Goal: Information Seeking & Learning: Learn about a topic

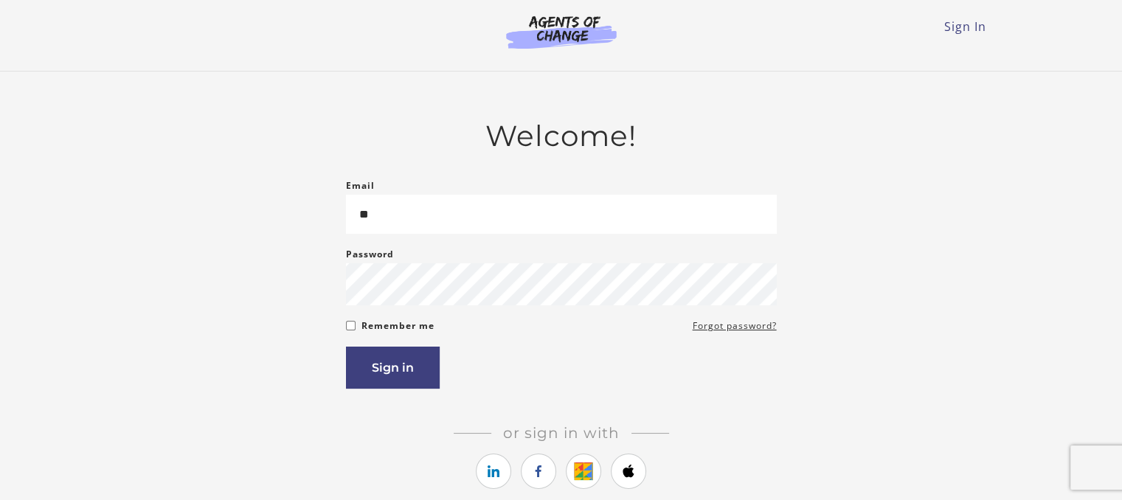
type input "*"
type input "**********"
click at [389, 370] on button "Sign in" at bounding box center [393, 368] width 94 height 42
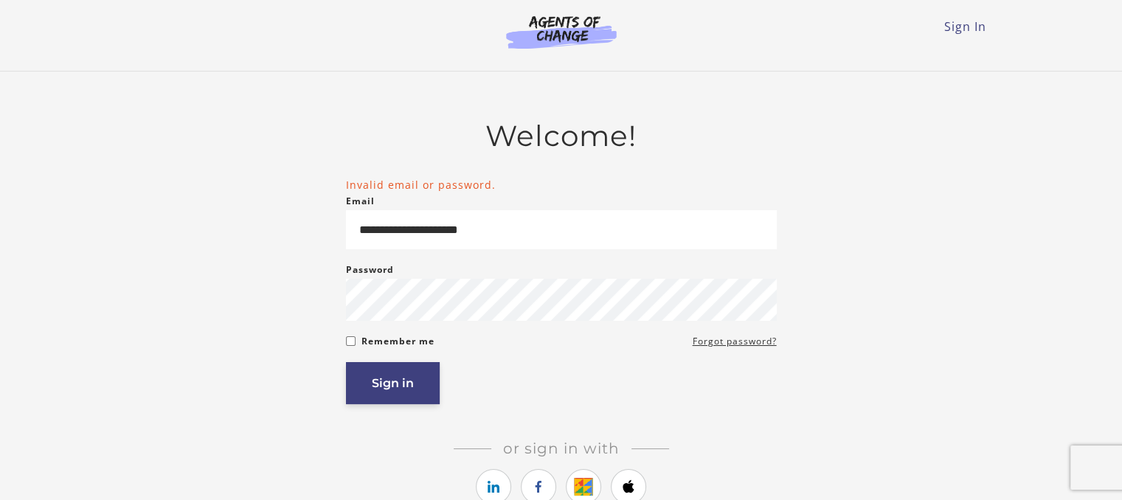
click at [384, 404] on button "Sign in" at bounding box center [393, 383] width 94 height 42
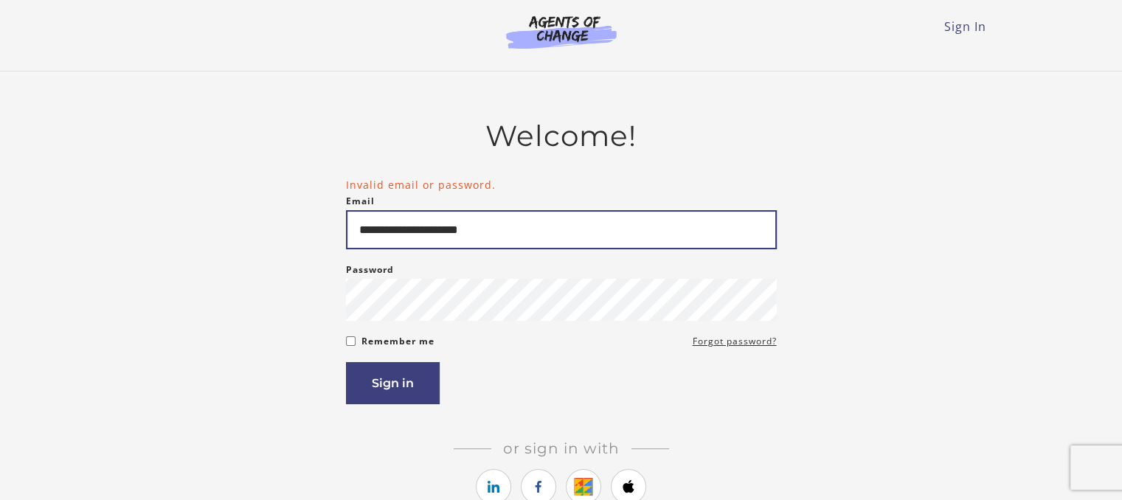
click at [501, 243] on input "**********" at bounding box center [561, 229] width 431 height 39
type input "*"
click at [457, 229] on input "**********" at bounding box center [561, 229] width 431 height 39
type input "**********"
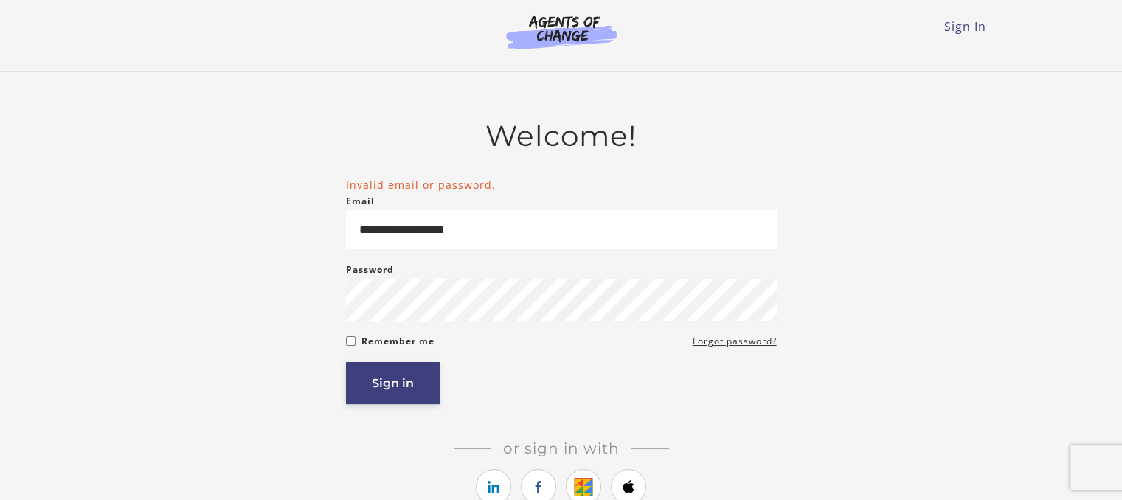
click at [381, 387] on button "Sign in" at bounding box center [393, 383] width 94 height 42
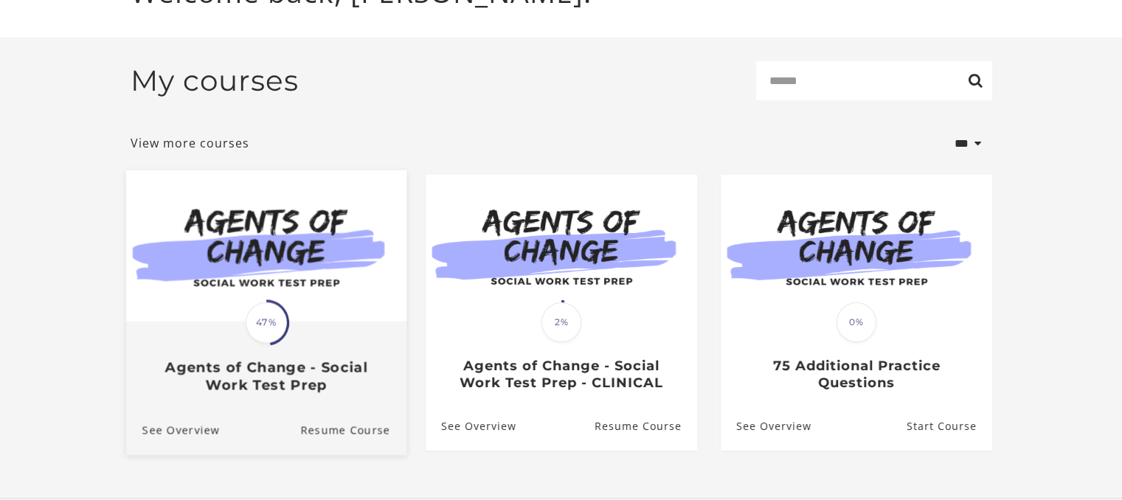
scroll to position [162, 0]
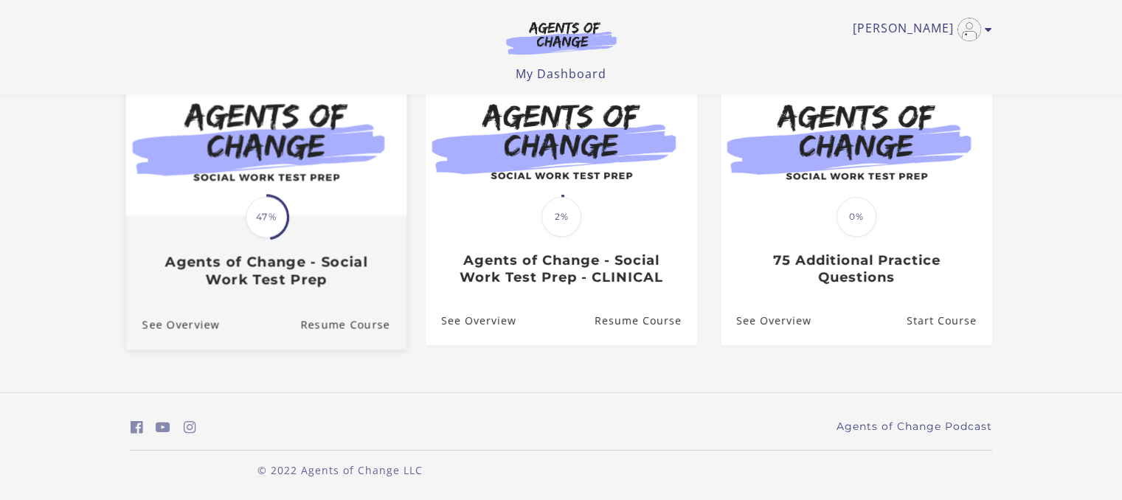
click at [260, 262] on h3 "Agents of Change - Social Work Test Prep" at bounding box center [266, 271] width 248 height 34
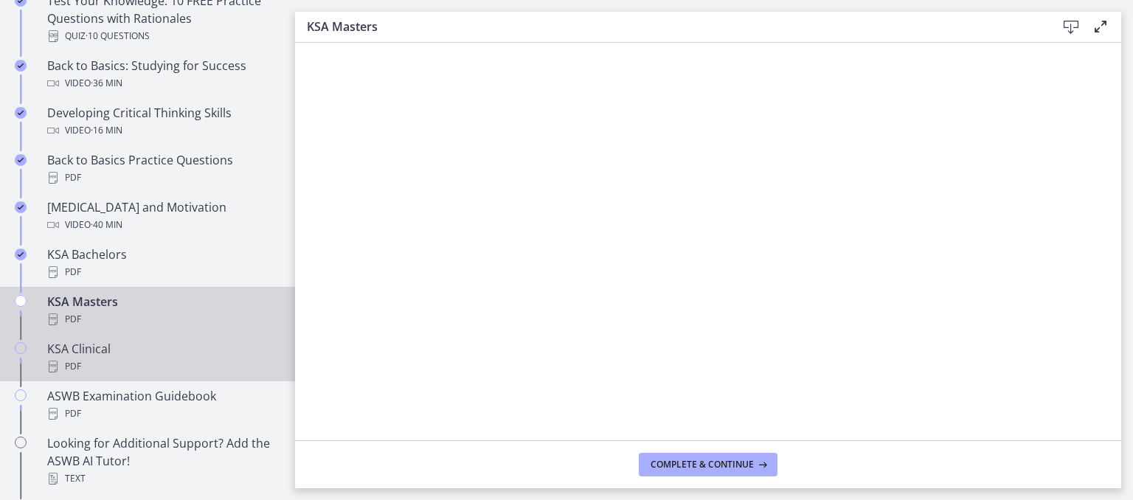
scroll to position [516, 0]
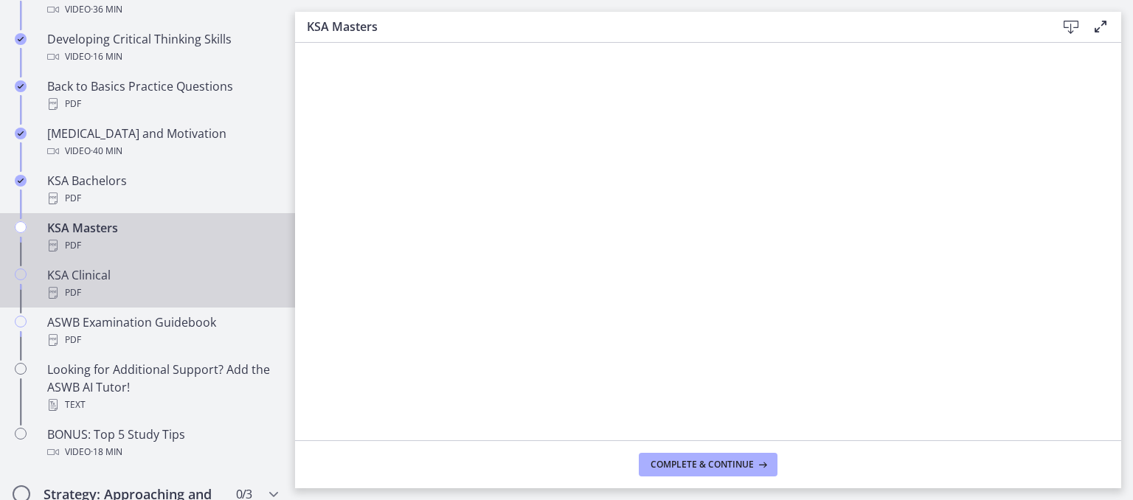
click at [83, 283] on div "KSA Clinical PDF" at bounding box center [162, 283] width 230 height 35
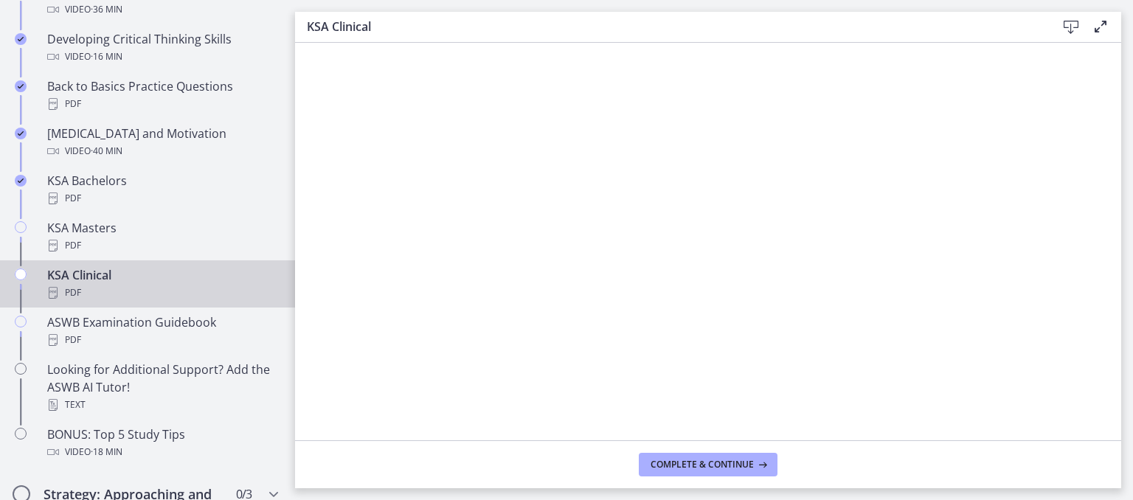
click at [83, 283] on div "KSA Clinical PDF" at bounding box center [162, 283] width 230 height 35
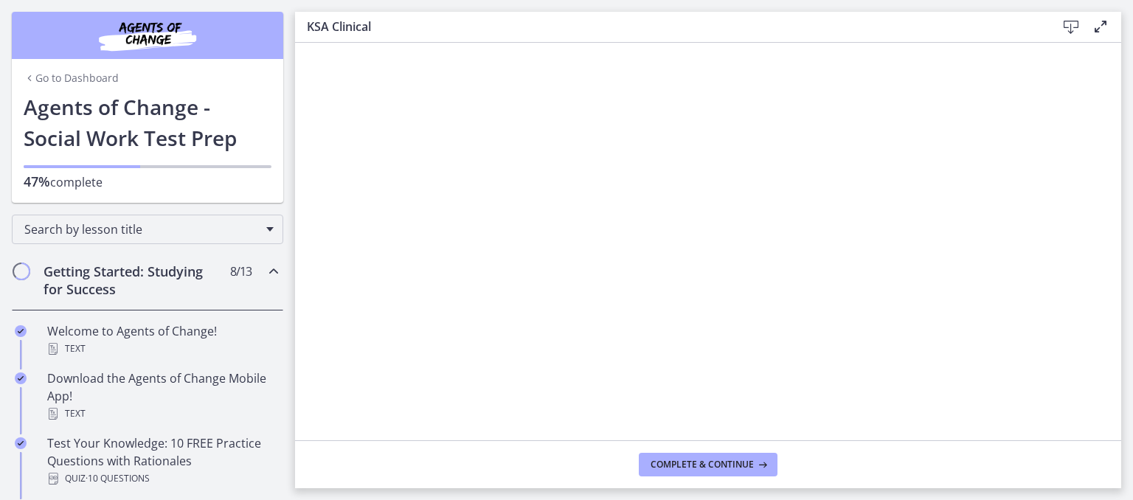
click at [53, 77] on link "Go to Dashboard" at bounding box center [71, 78] width 95 height 15
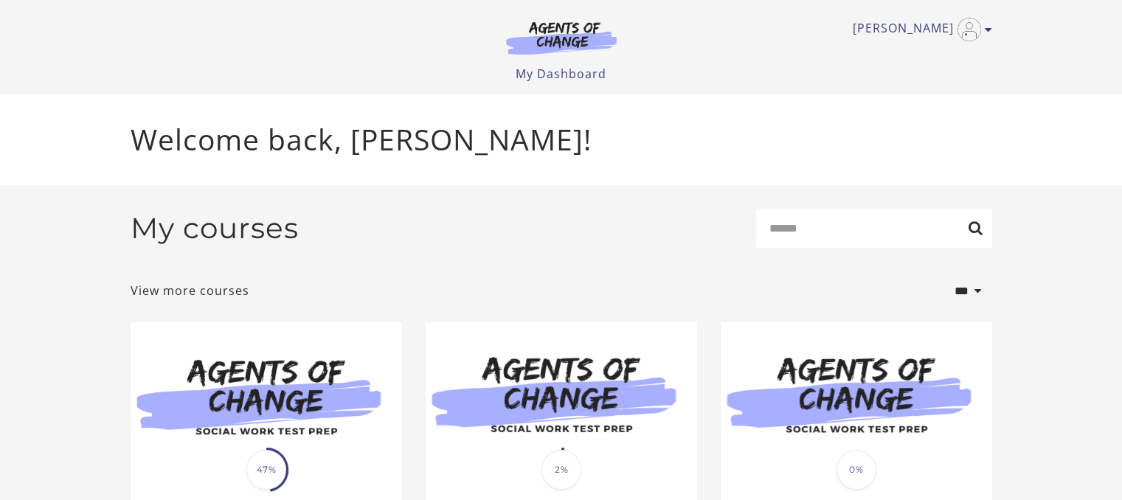
scroll to position [162, 0]
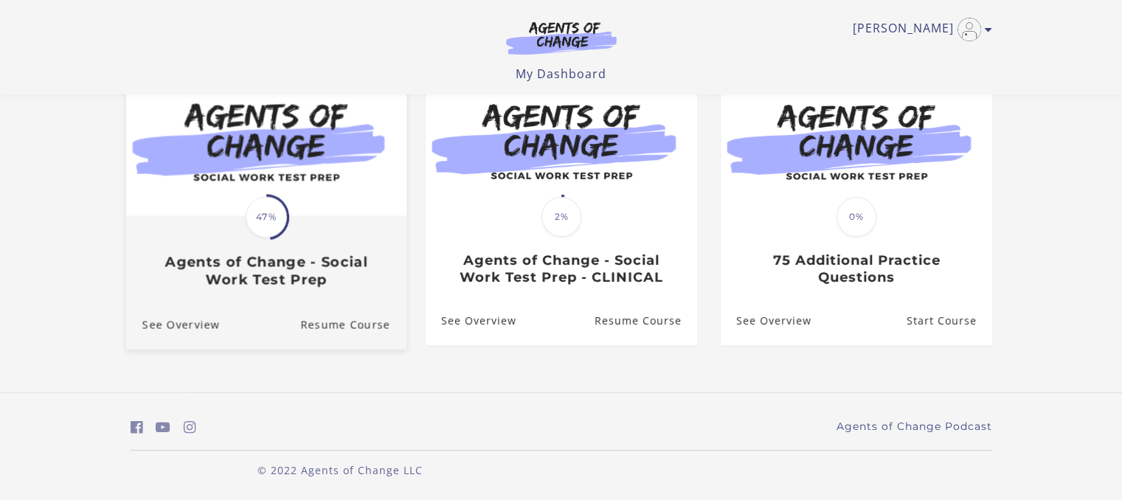
click at [241, 277] on h3 "Agents of Change - Social Work Test Prep" at bounding box center [266, 271] width 248 height 34
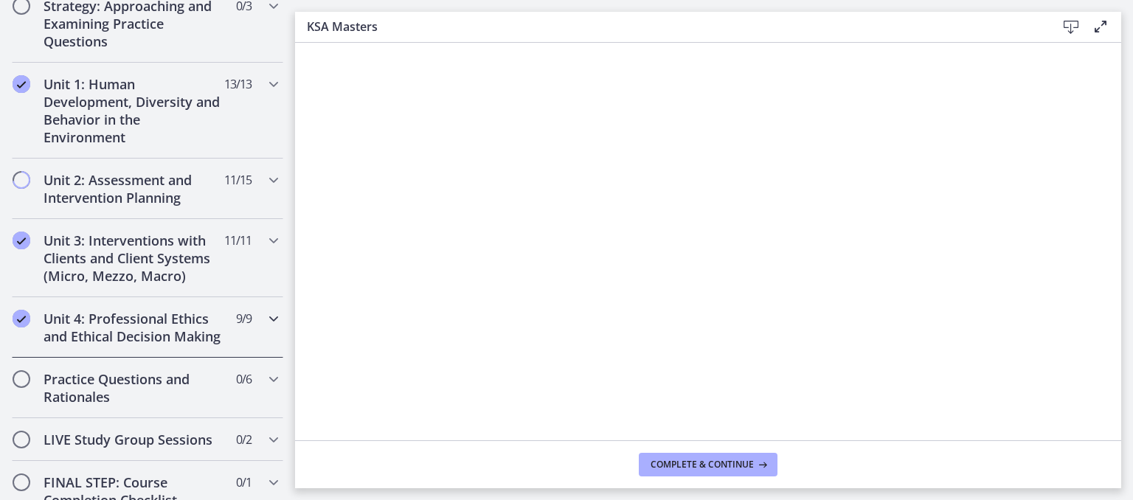
scroll to position [1079, 0]
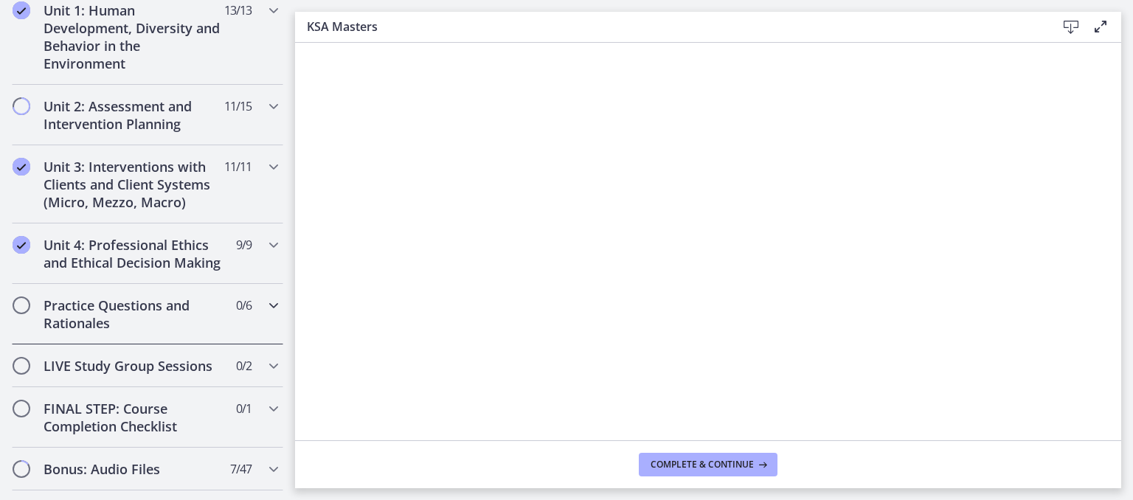
click at [62, 332] on h2 "Practice Questions and Rationales" at bounding box center [134, 314] width 180 height 35
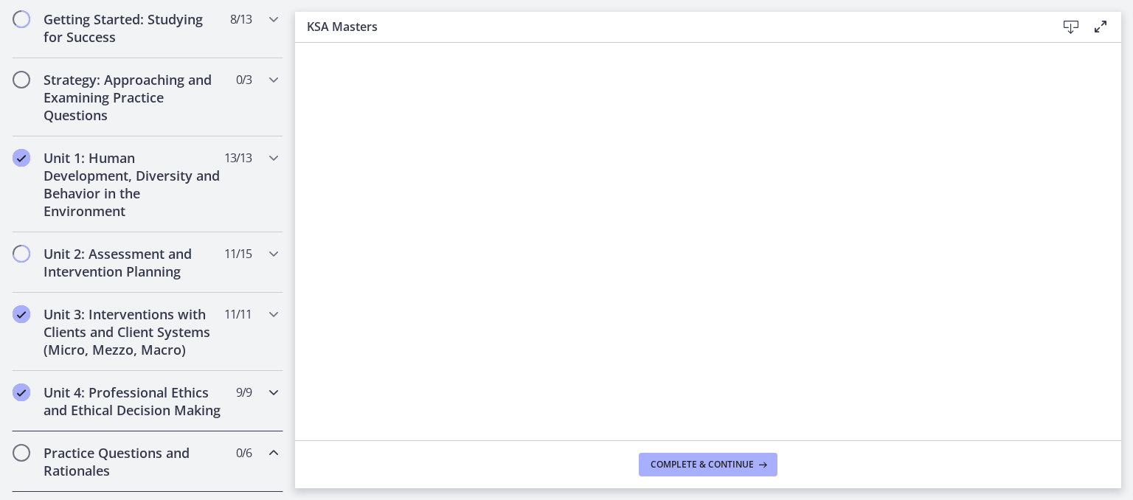
scroll to position [179, 0]
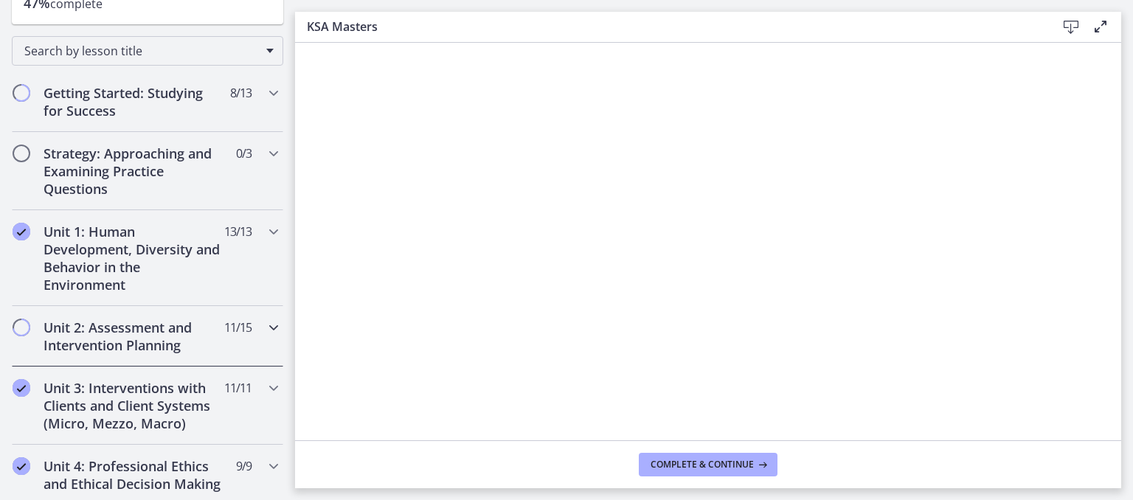
click at [59, 344] on h2 "Unit 2: Assessment and Intervention Planning" at bounding box center [134, 336] width 180 height 35
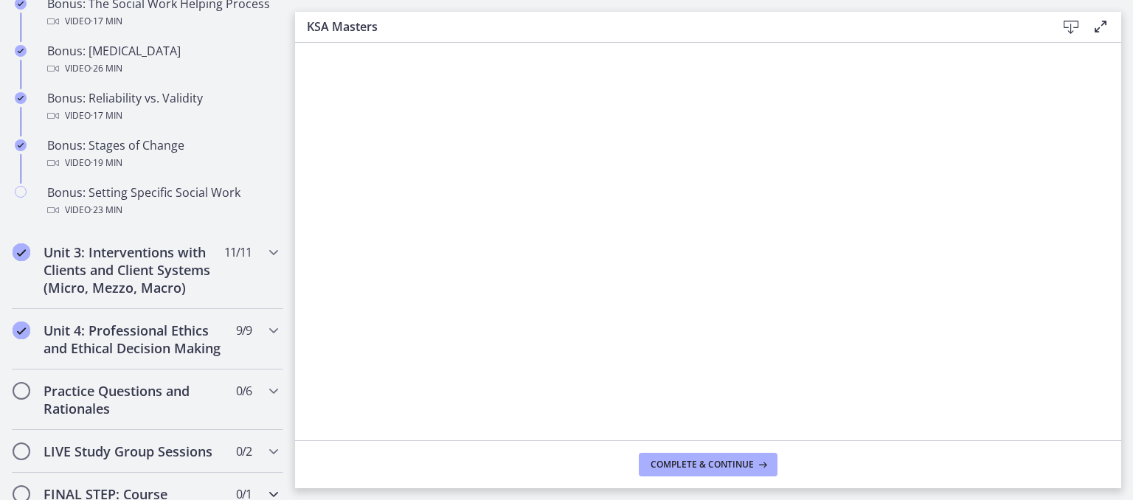
scroll to position [1285, 0]
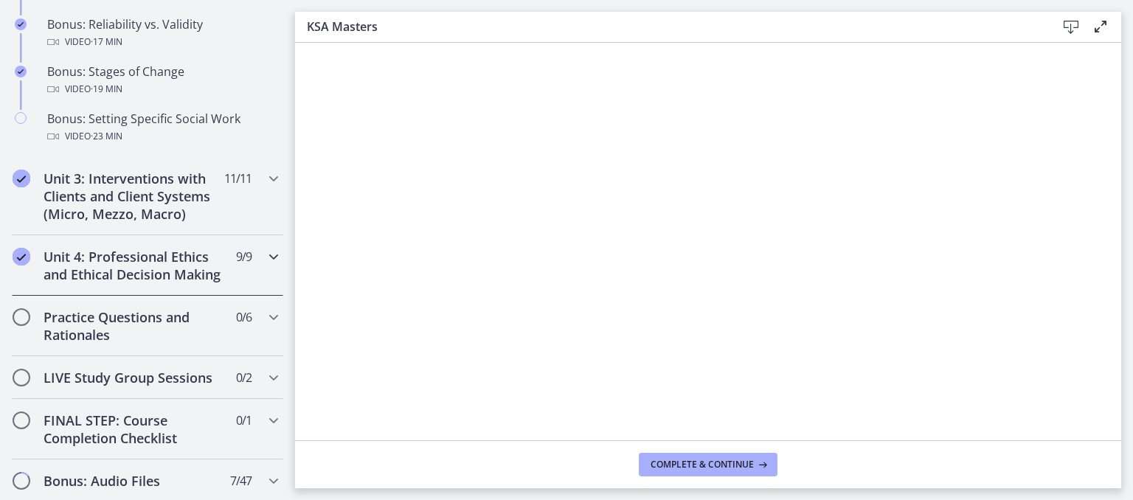
click at [133, 283] on h2 "Unit 4: Professional Ethics and Ethical Decision Making" at bounding box center [134, 265] width 180 height 35
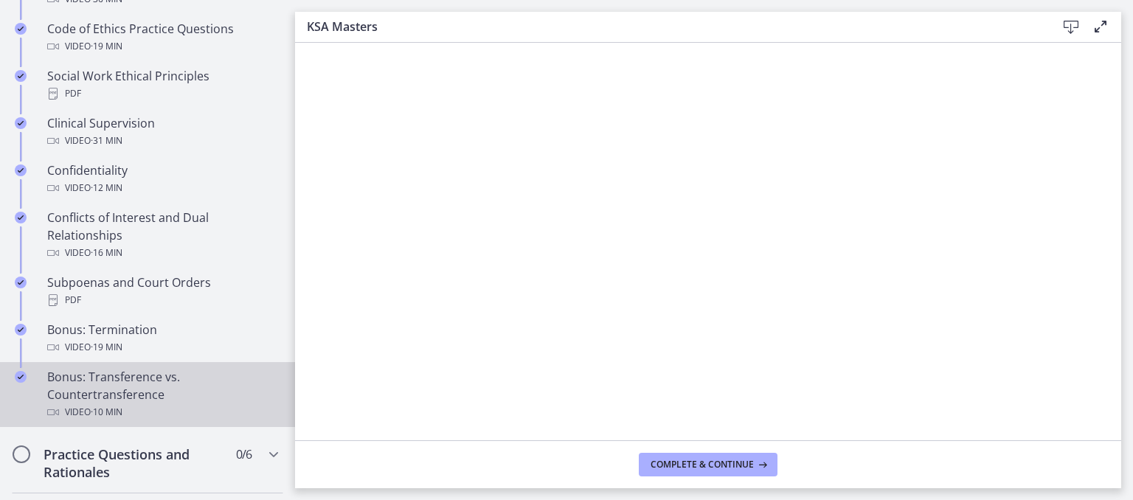
scroll to position [502, 0]
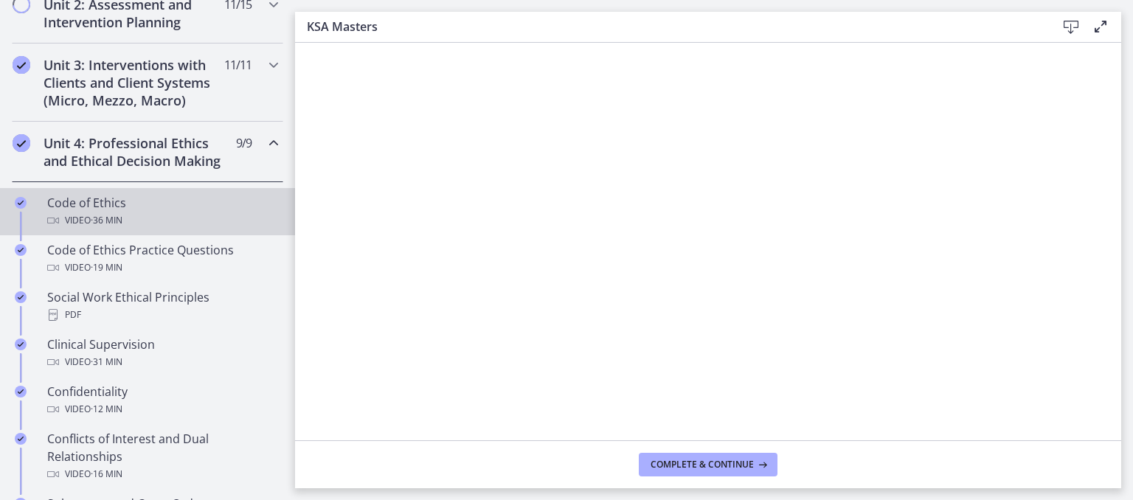
click at [86, 229] on div "Video · 36 min" at bounding box center [162, 221] width 230 height 18
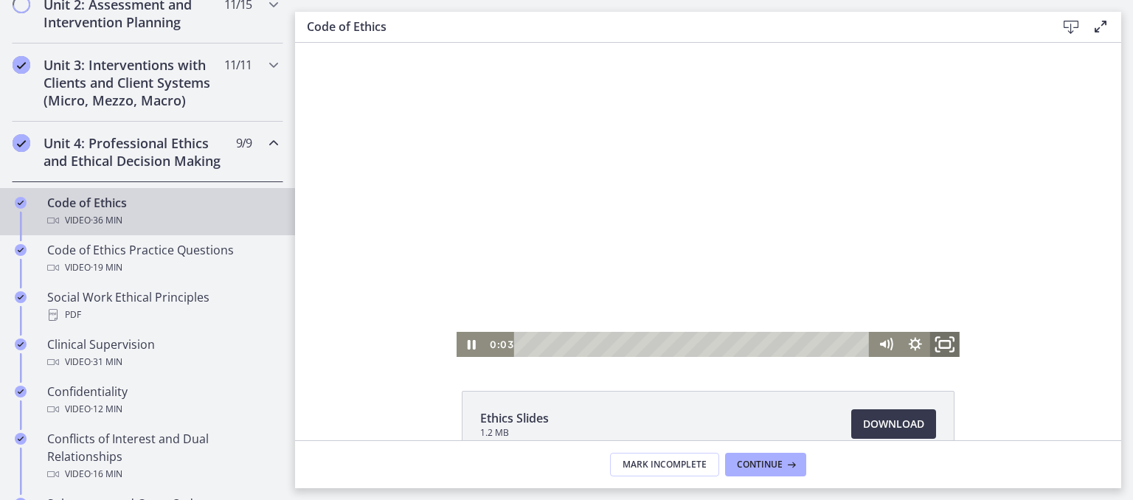
click at [935, 345] on icon "Fullscreen" at bounding box center [944, 345] width 35 height 30
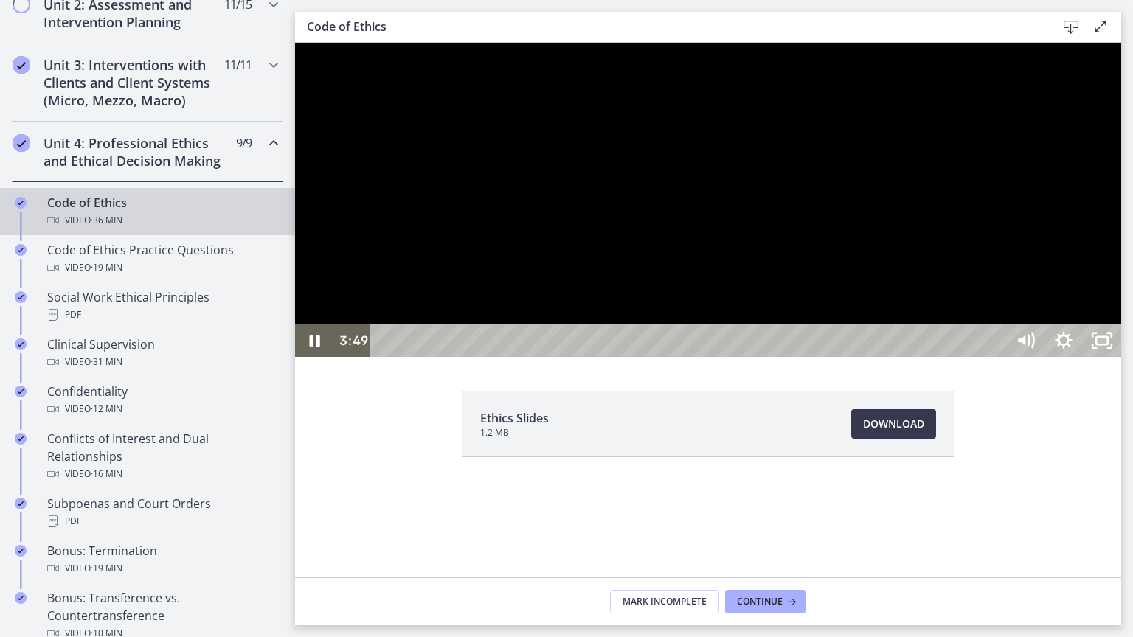
drag, startPoint x: 724, startPoint y: 376, endPoint x: 722, endPoint y: 369, distance: 7.9
click at [722, 357] on div at bounding box center [708, 200] width 826 height 314
click at [635, 357] on div at bounding box center [708, 200] width 826 height 314
